Goal: Communication & Community: Answer question/provide support

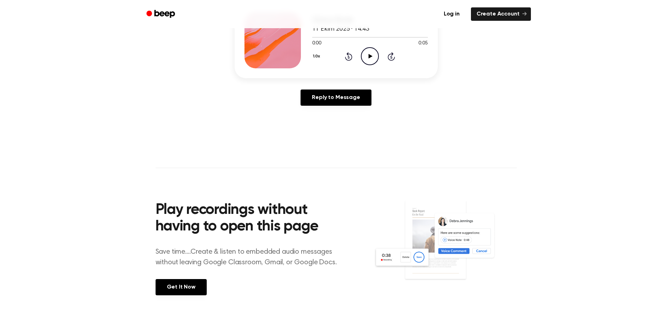
scroll to position [106, 0]
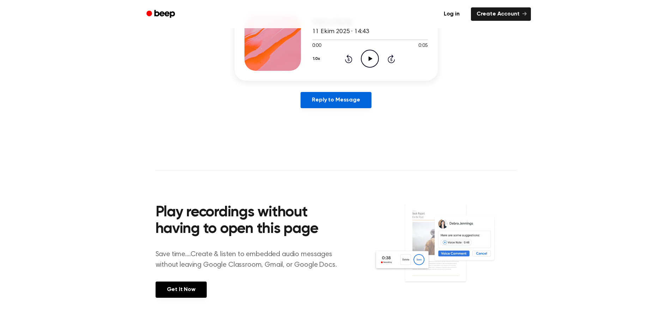
click at [344, 105] on link "Reply to Message" at bounding box center [335, 100] width 71 height 16
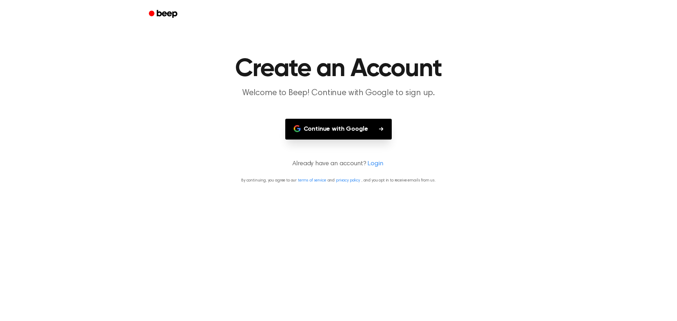
click at [345, 126] on button "Continue with Google" at bounding box center [338, 129] width 107 height 21
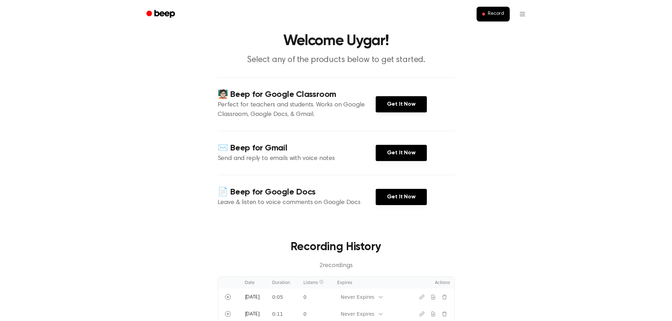
scroll to position [176, 0]
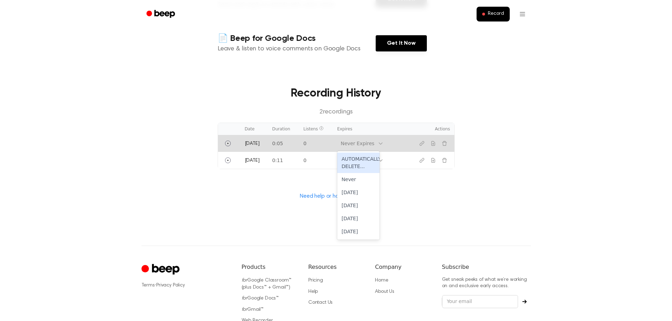
click at [356, 144] on div "Never Expires" at bounding box center [358, 143] width 34 height 7
click at [355, 206] on div "[DATE]" at bounding box center [358, 205] width 42 height 13
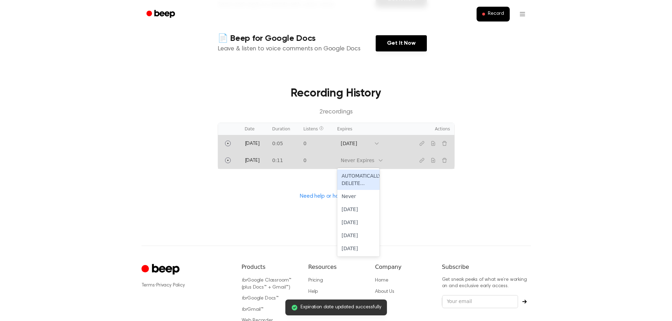
click at [358, 163] on div "Never Expires" at bounding box center [358, 160] width 34 height 7
click at [361, 218] on div "[DATE]" at bounding box center [358, 222] width 42 height 13
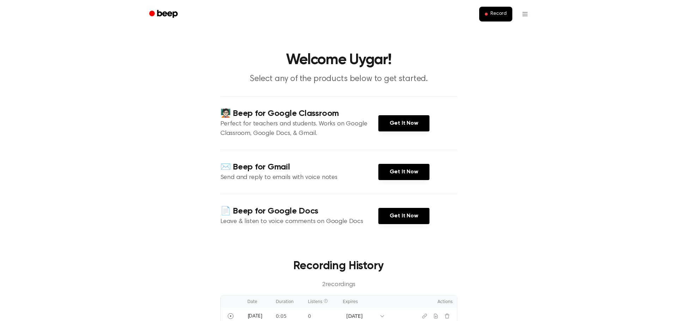
scroll to position [0, 0]
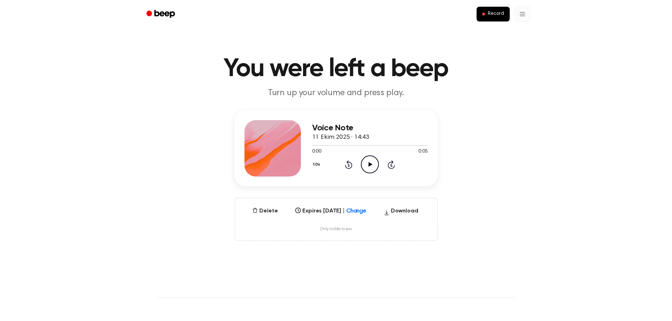
click at [527, 17] on html "Record You were left a beep Turn up your volume and press play. Voice Note 11 E…" at bounding box center [336, 295] width 672 height 590
